Goal: Task Accomplishment & Management: Complete application form

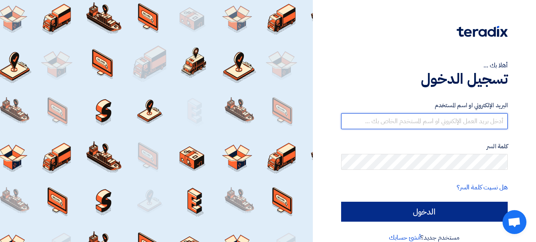
type input "[PERSON_NAME][EMAIL_ADDRESS][DOMAIN_NAME]"
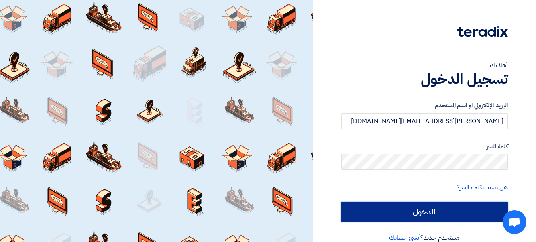
click at [434, 210] on input "الدخول" at bounding box center [424, 212] width 167 height 20
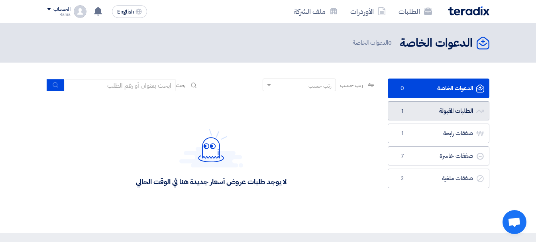
click at [452, 113] on link "الطلبات المقبولة الطلبات المقبولة 1" at bounding box center [439, 111] width 102 height 20
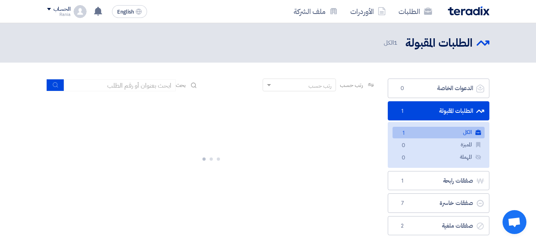
click at [444, 133] on link "الكل الكل 1" at bounding box center [439, 133] width 92 height 12
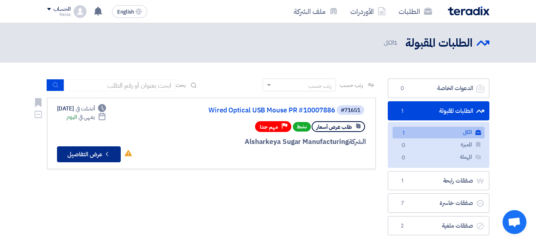
click at [99, 153] on button "Check details عرض التفاصيل" at bounding box center [89, 154] width 64 height 16
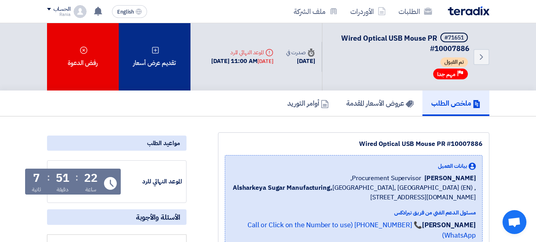
click at [158, 46] on icon at bounding box center [155, 50] width 8 height 8
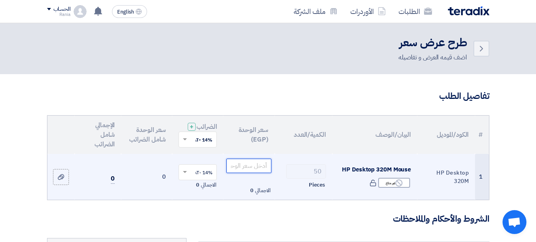
click at [242, 170] on input "number" at bounding box center [248, 166] width 45 height 14
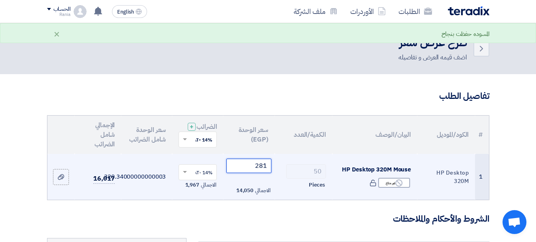
type input "281"
click at [181, 175] on span at bounding box center [184, 172] width 10 height 7
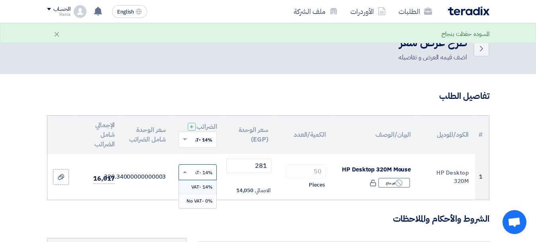
click at [198, 204] on span "0% -No VAT" at bounding box center [199, 200] width 26 height 7
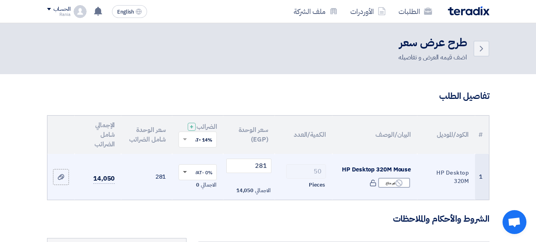
click at [184, 174] on span at bounding box center [185, 172] width 4 height 3
click at [196, 190] on span "14% -VAT" at bounding box center [201, 186] width 21 height 7
click at [125, 200] on td "320.34000000000003" at bounding box center [146, 177] width 51 height 46
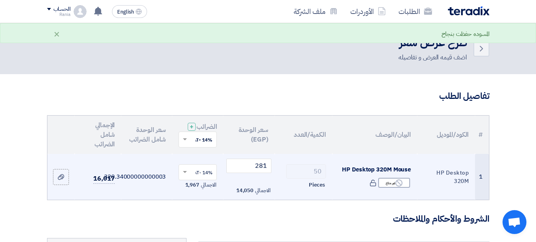
click at [230, 193] on div "الاجمالي 14,050" at bounding box center [248, 191] width 45 height 10
click at [261, 194] on span "الاجمالي" at bounding box center [262, 190] width 15 height 8
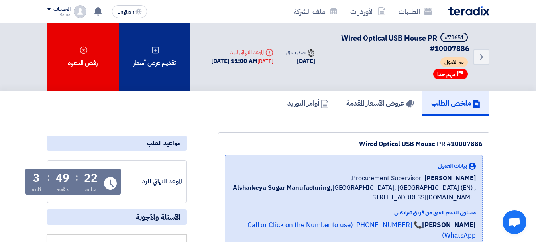
click at [154, 60] on div "تقديم عرض أسعار" at bounding box center [155, 56] width 72 height 67
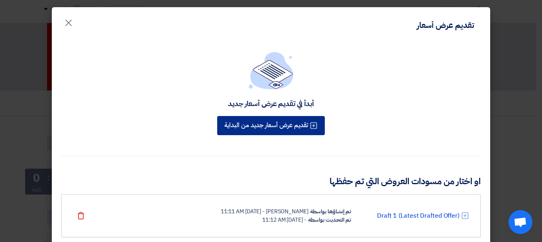
click at [293, 128] on button "تقديم عرض أسعار جديد من البداية" at bounding box center [271, 125] width 108 height 19
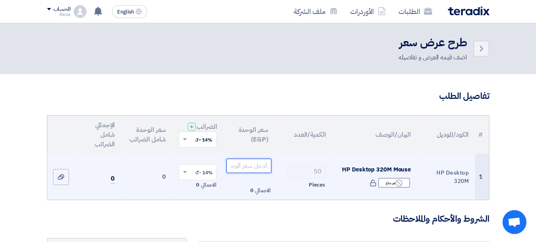
click at [262, 173] on input "number" at bounding box center [248, 166] width 45 height 14
click at [186, 176] on span at bounding box center [184, 172] width 10 height 7
click at [204, 204] on span "0% -No VAT" at bounding box center [199, 200] width 26 height 7
click at [245, 173] on input "number" at bounding box center [248, 166] width 45 height 14
type input "290"
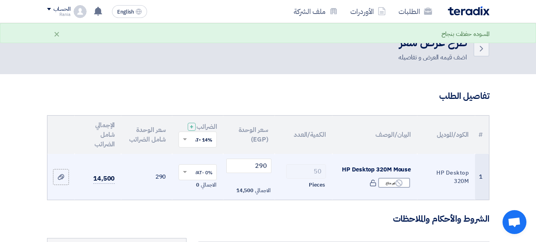
click at [134, 192] on td "290" at bounding box center [146, 177] width 51 height 46
click at [186, 173] on span at bounding box center [185, 172] width 4 height 2
click at [194, 204] on span "0% -No VAT" at bounding box center [199, 200] width 26 height 7
click at [130, 200] on td "290" at bounding box center [146, 177] width 51 height 46
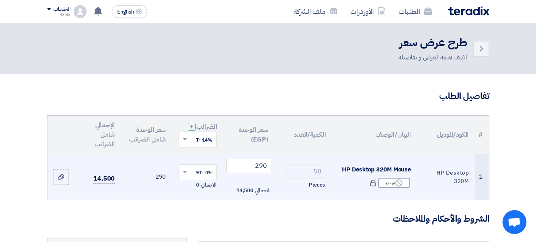
click at [290, 169] on td "50 Pieces" at bounding box center [304, 177] width 58 height 46
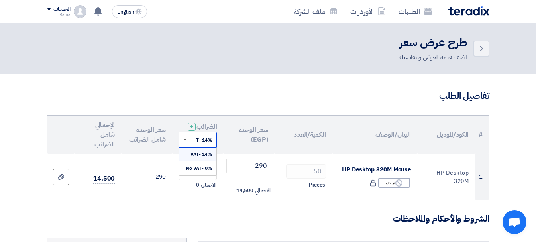
click at [183, 140] on span at bounding box center [185, 139] width 4 height 2
click at [191, 172] on span "0% -No VAT" at bounding box center [199, 168] width 27 height 7
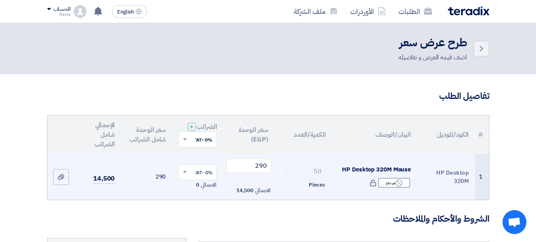
click at [135, 200] on td "290" at bounding box center [146, 177] width 51 height 46
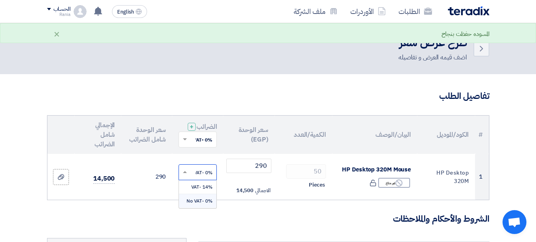
click at [183, 176] on span at bounding box center [184, 172] width 10 height 7
click at [197, 190] on span "14% -VAT" at bounding box center [201, 186] width 21 height 7
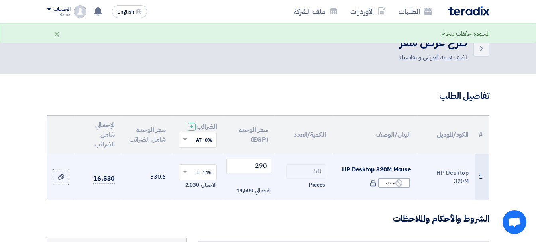
click at [141, 196] on td "330.6" at bounding box center [146, 177] width 51 height 46
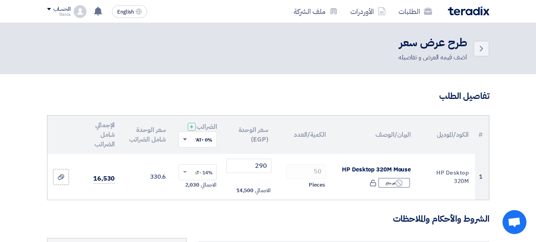
click at [185, 141] on span at bounding box center [185, 139] width 4 height 3
click at [197, 158] on span "14% -VAT" at bounding box center [201, 154] width 22 height 7
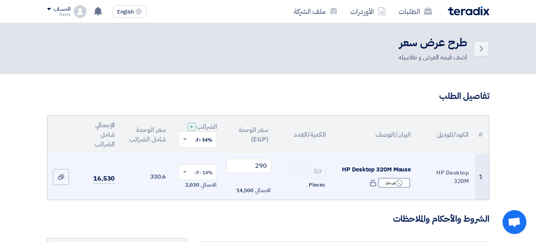
click at [154, 196] on td "330.6" at bounding box center [146, 177] width 51 height 46
